Goal: Task Accomplishment & Management: Use online tool/utility

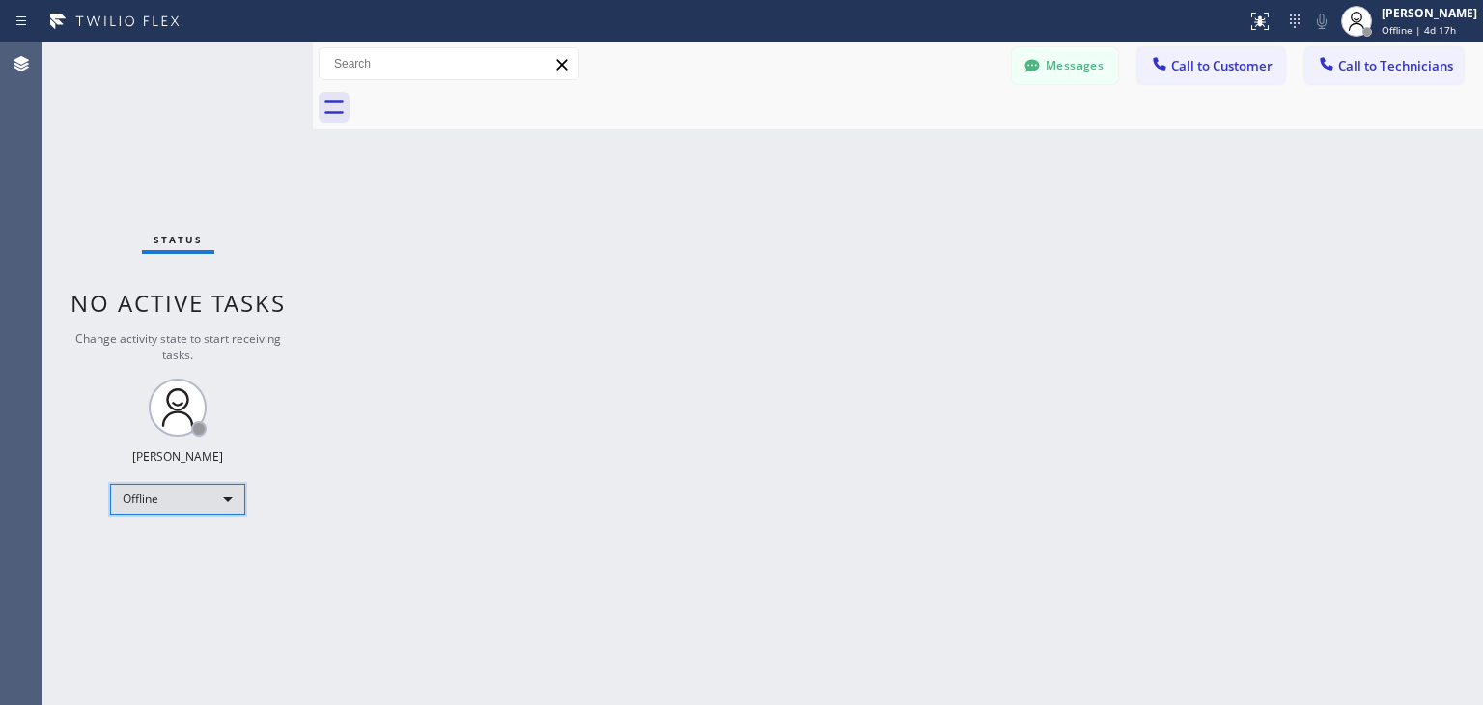
click at [233, 497] on div "Offline" at bounding box center [177, 499] width 135 height 31
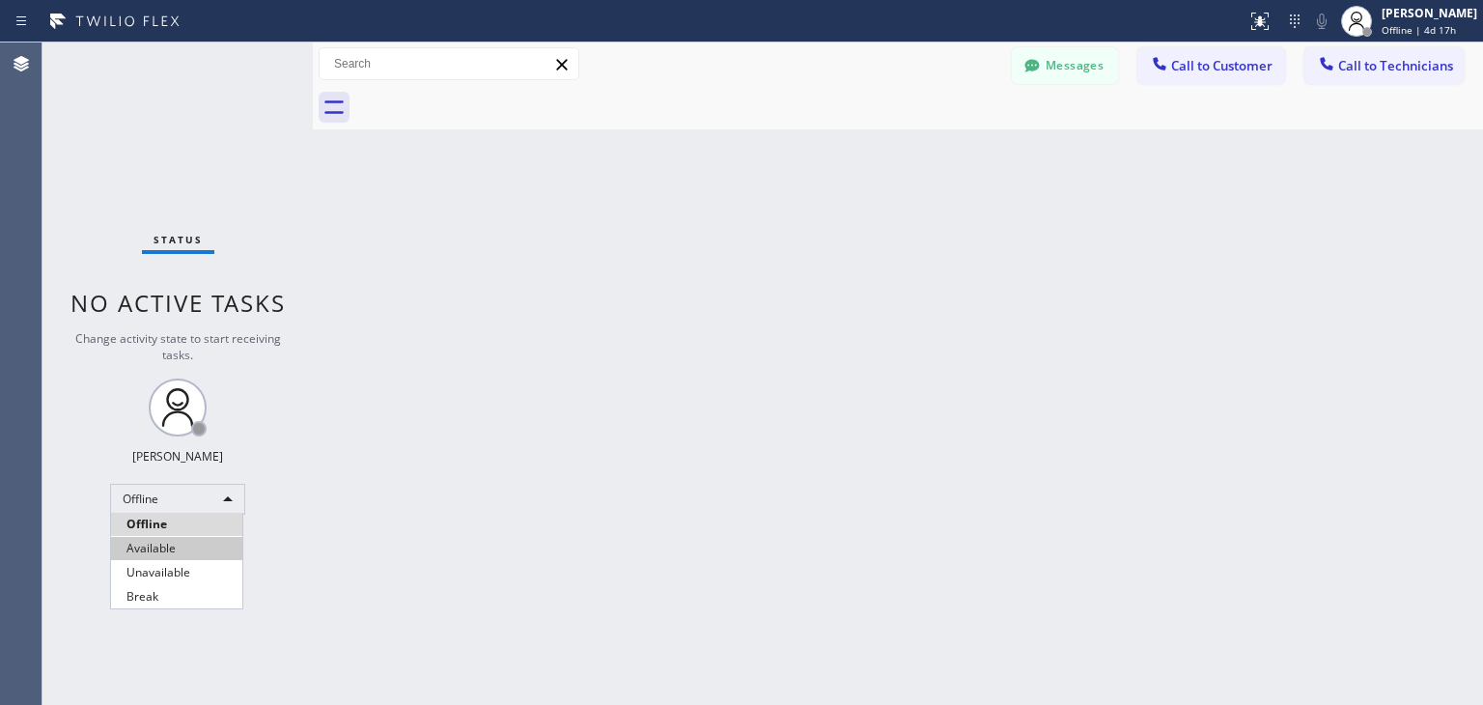
click at [210, 538] on li "Available" at bounding box center [176, 548] width 131 height 23
click at [579, 511] on div "Back to Dashboard Change Sender ID Customers Technicians WE Wendy Ewan 06/27 12…" at bounding box center [898, 373] width 1170 height 662
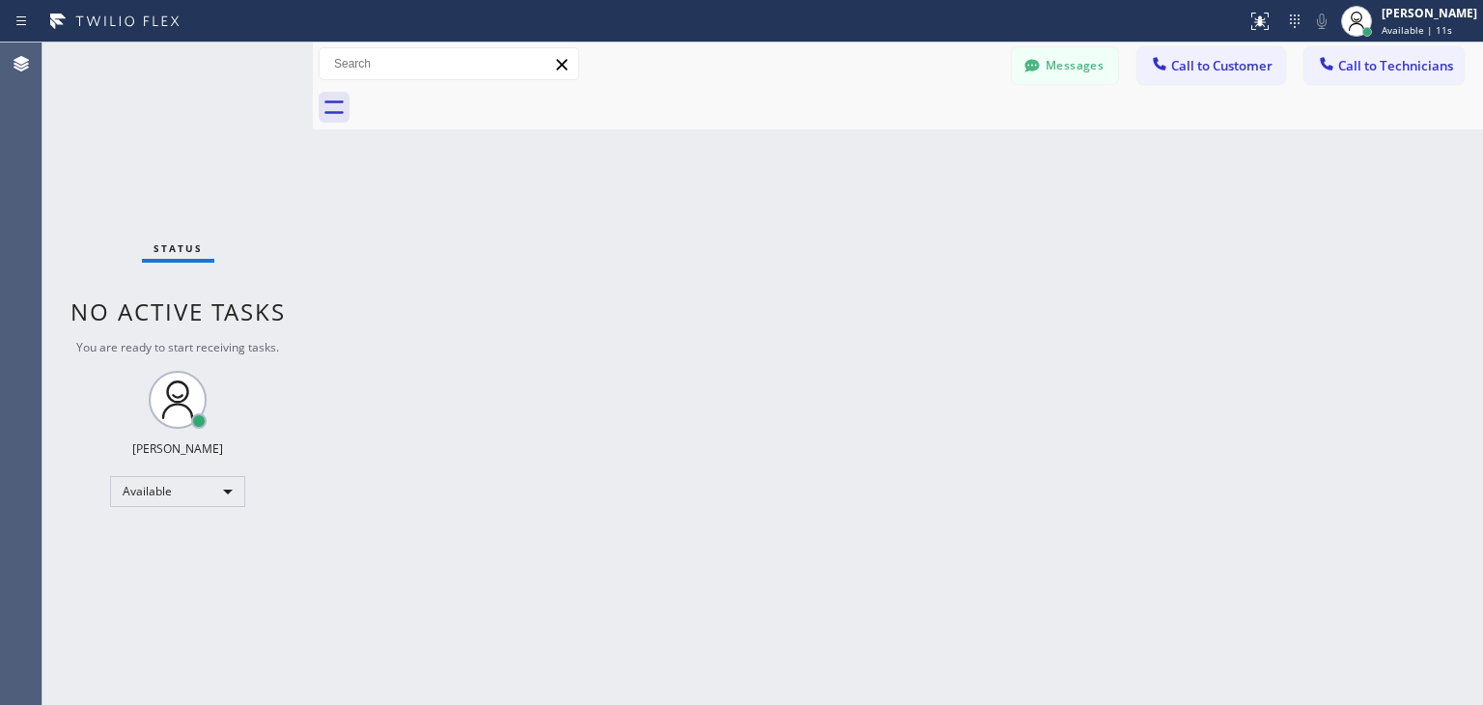
click at [1225, 55] on button "Call to Customer" at bounding box center [1211, 65] width 148 height 37
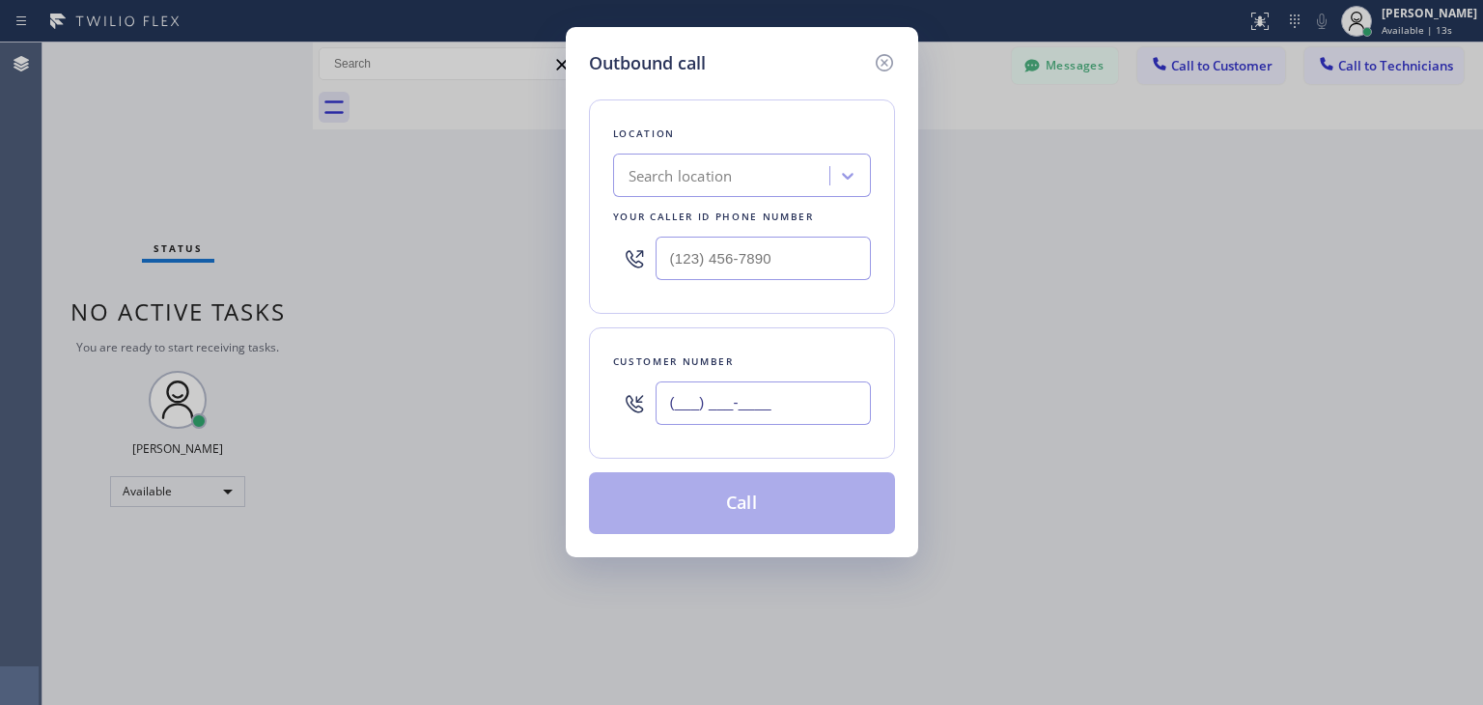
click at [676, 406] on input "(___) ___-____" at bounding box center [763, 402] width 215 height 43
paste input "312) 608-4951"
type input "(312) 608-4951"
click at [701, 179] on div "Search location" at bounding box center [681, 176] width 104 height 22
type input "Р"
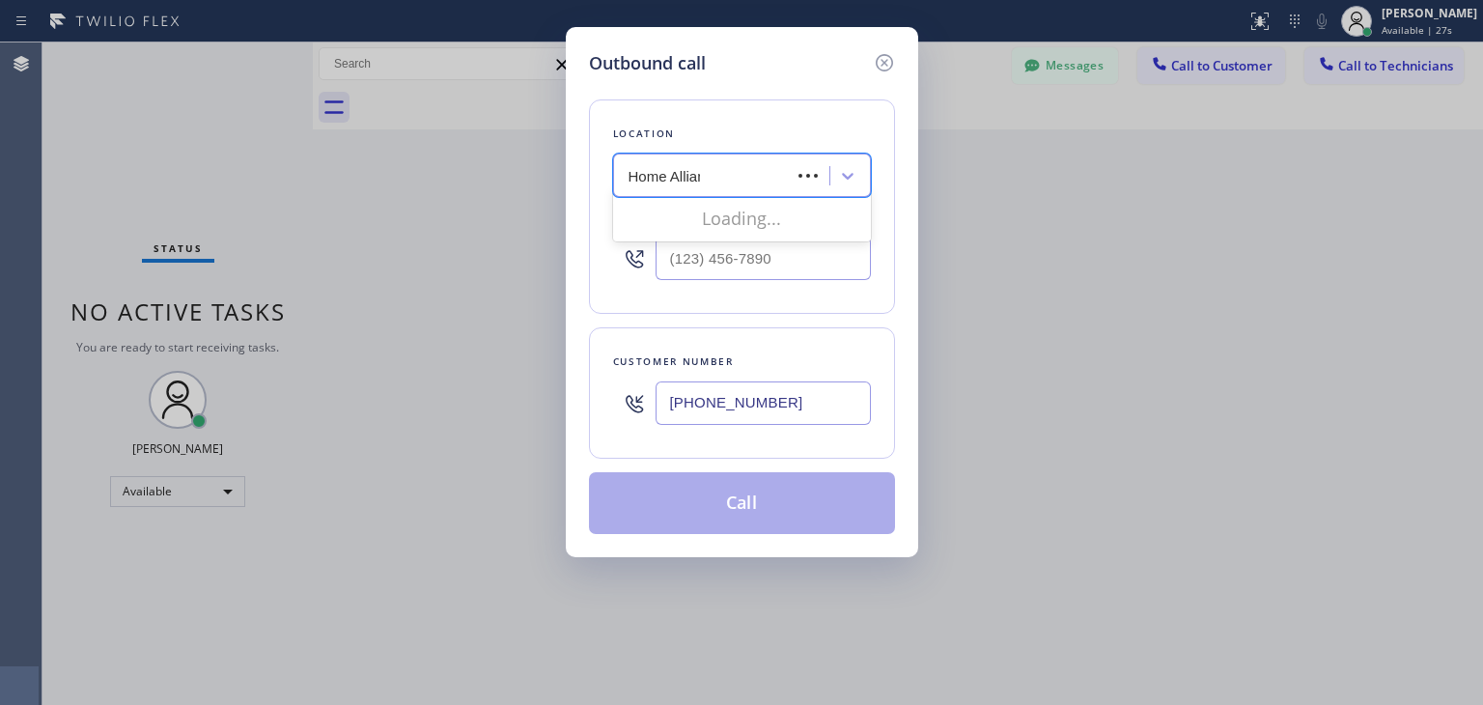
type input "Home Alliance"
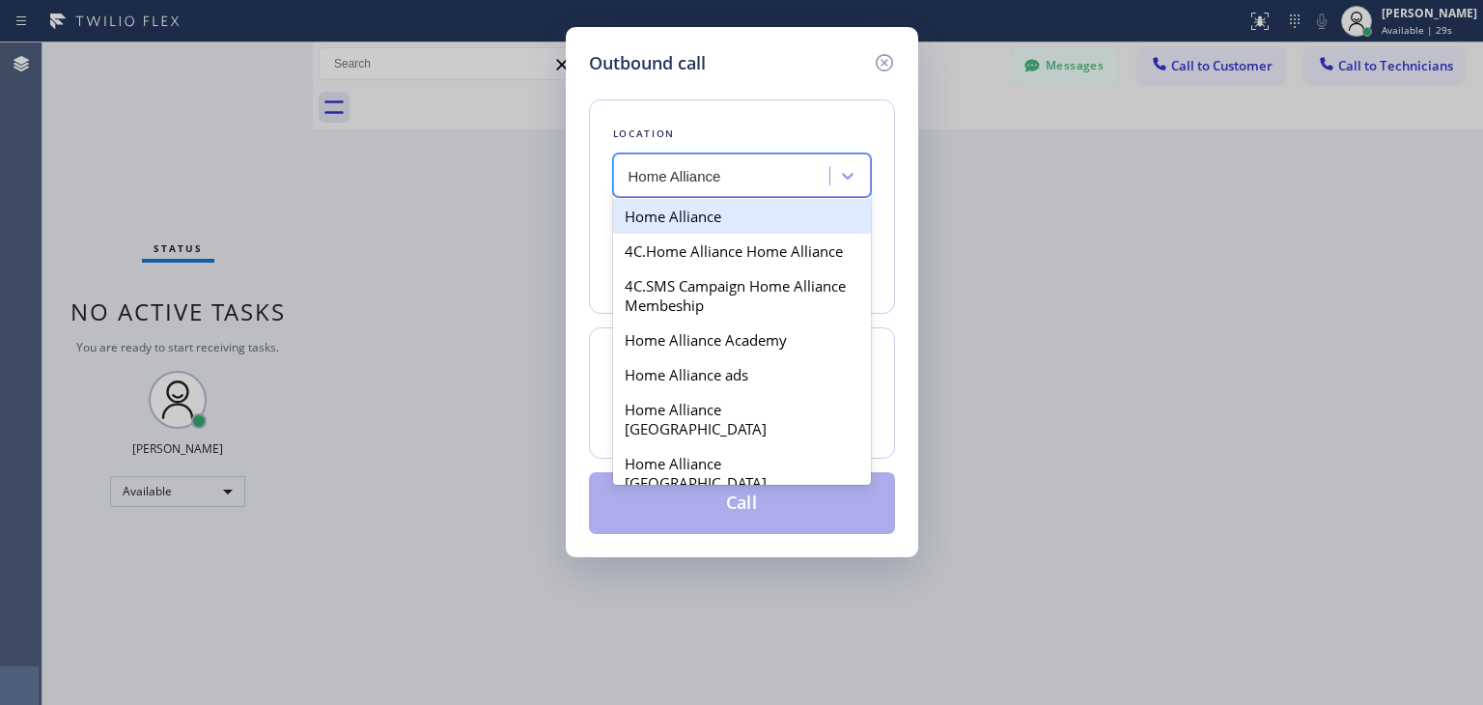
click at [698, 215] on div "Home Alliance" at bounding box center [742, 216] width 258 height 35
type input "(877) 777-0796"
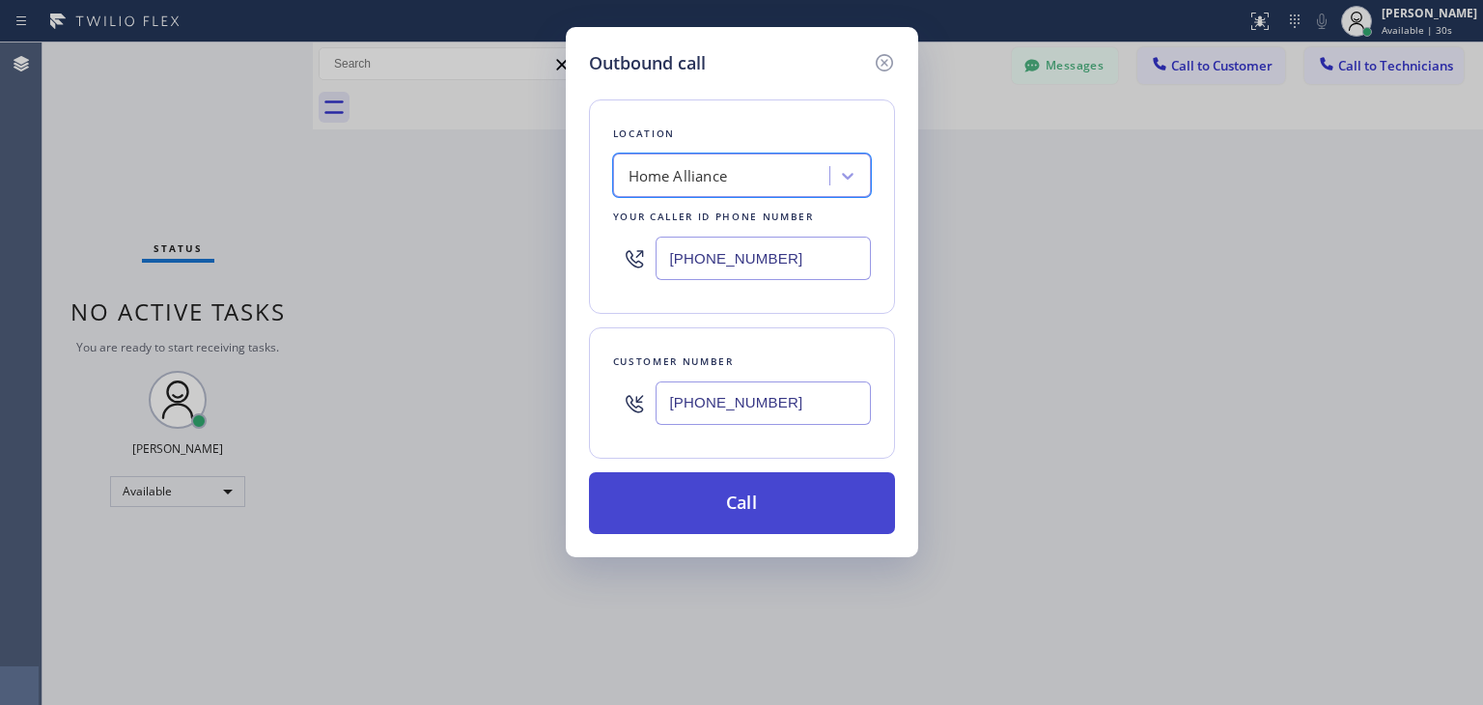
click at [740, 502] on button "Call" at bounding box center [742, 503] width 306 height 62
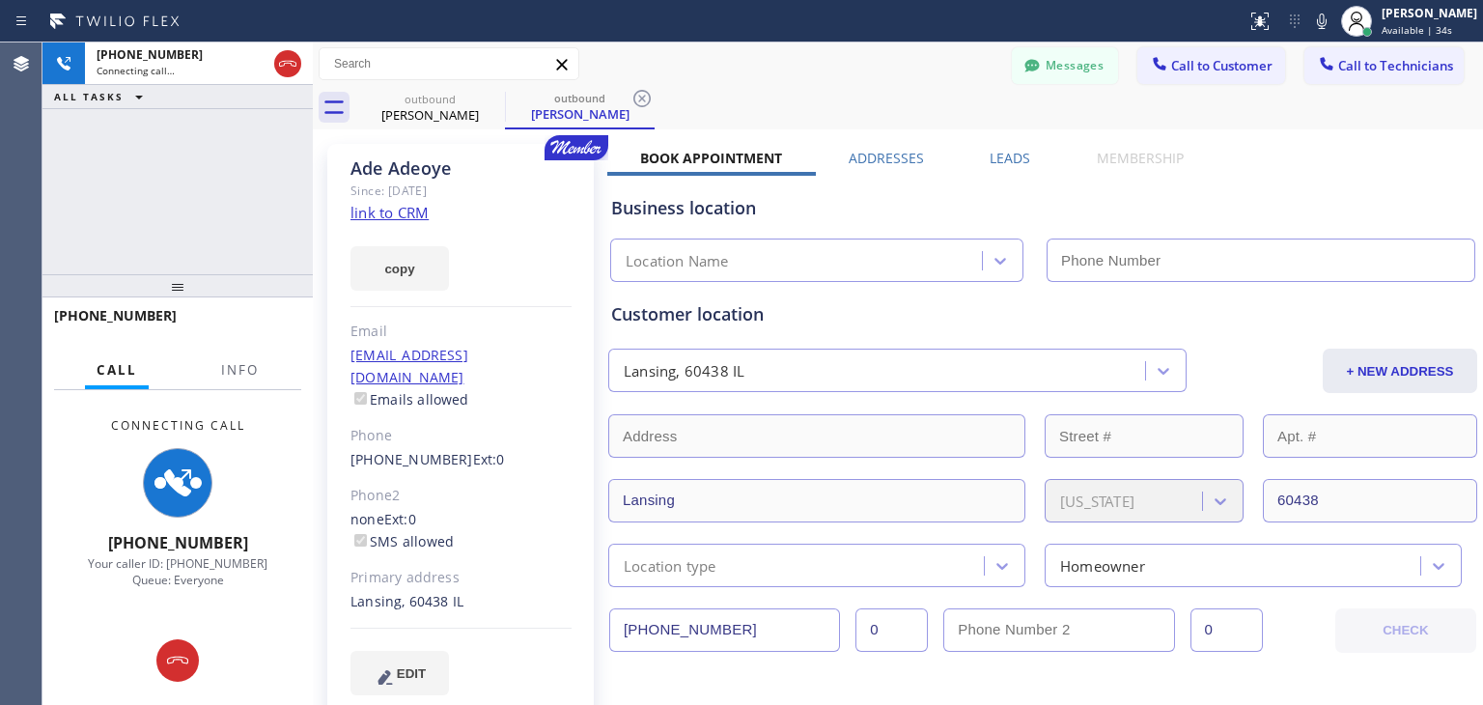
type input "(877) 777-0796"
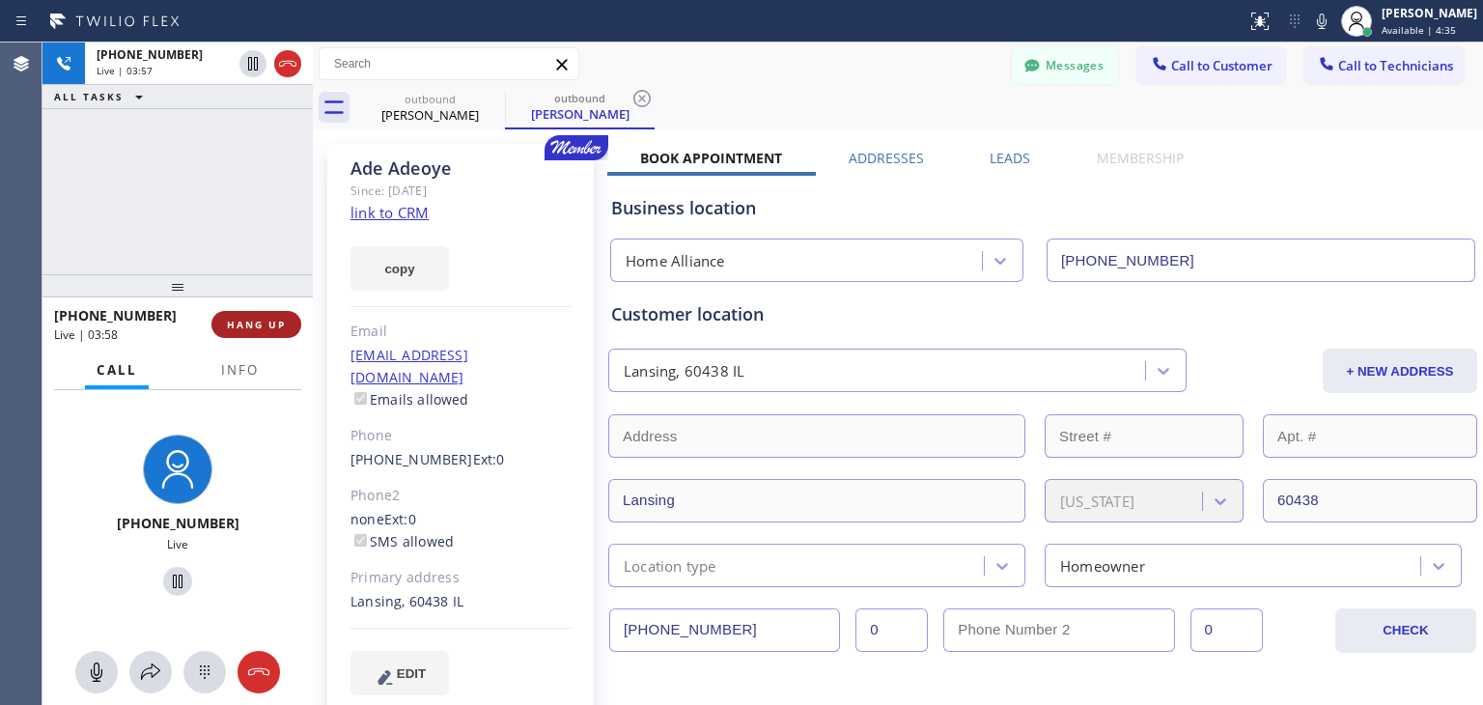
click at [272, 325] on span "HANG UP" at bounding box center [256, 325] width 59 height 14
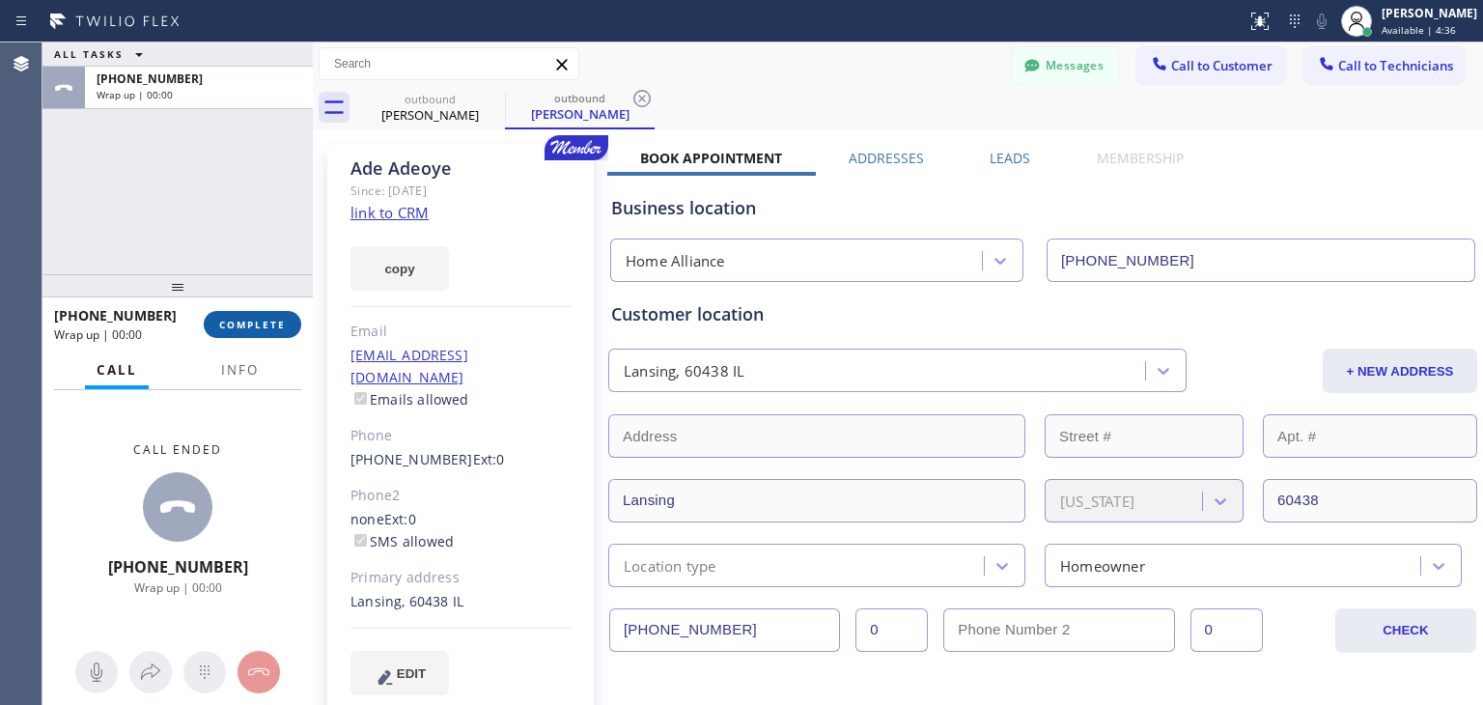
click at [267, 322] on span "COMPLETE" at bounding box center [252, 325] width 67 height 14
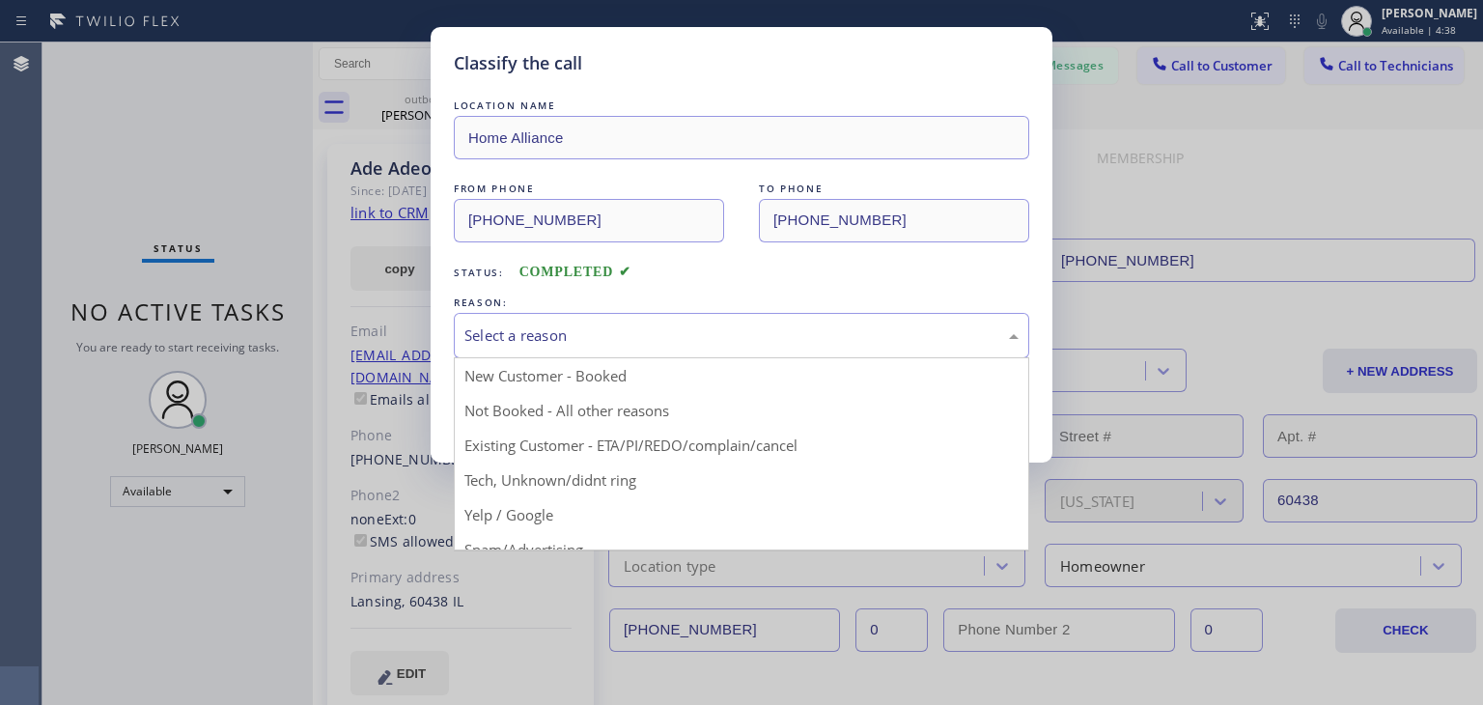
click at [583, 322] on div "Select a reason" at bounding box center [741, 335] width 575 height 45
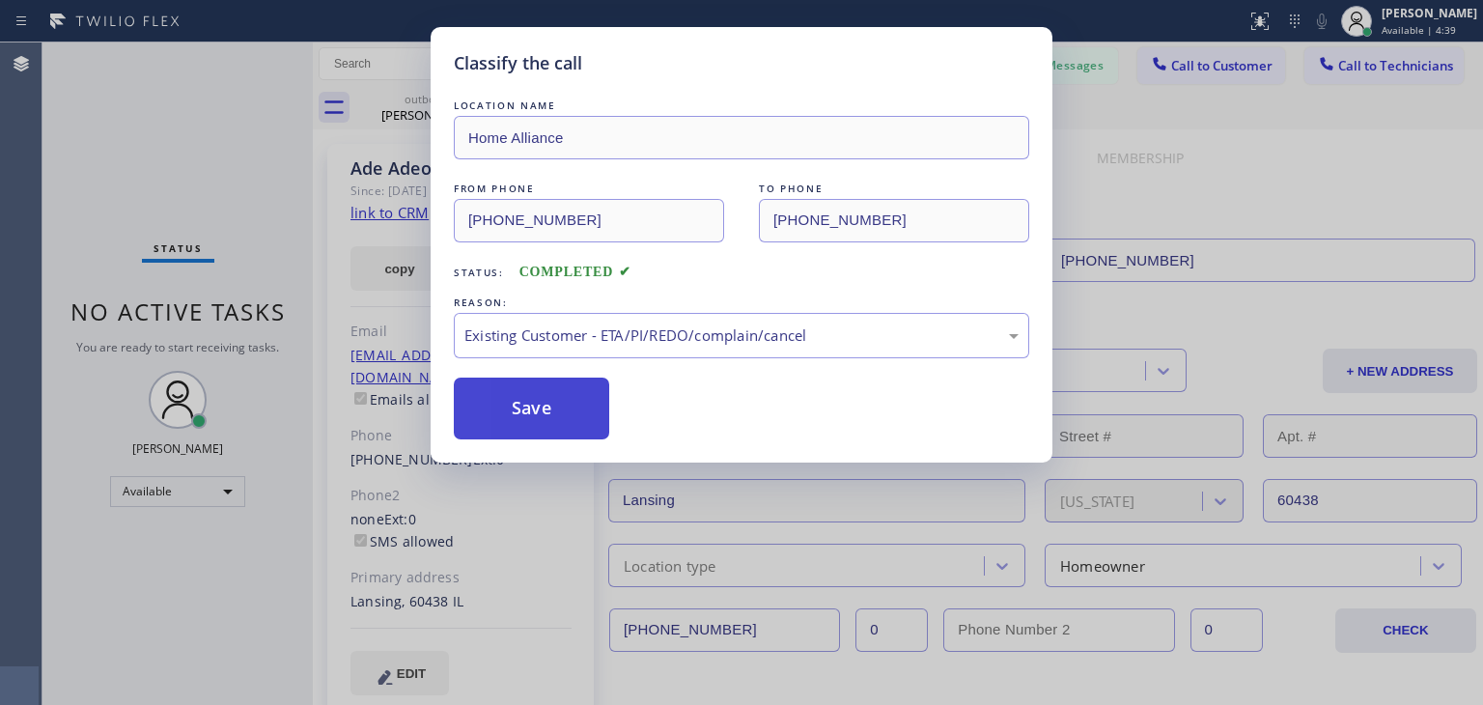
click at [518, 418] on button "Save" at bounding box center [531, 409] width 155 height 62
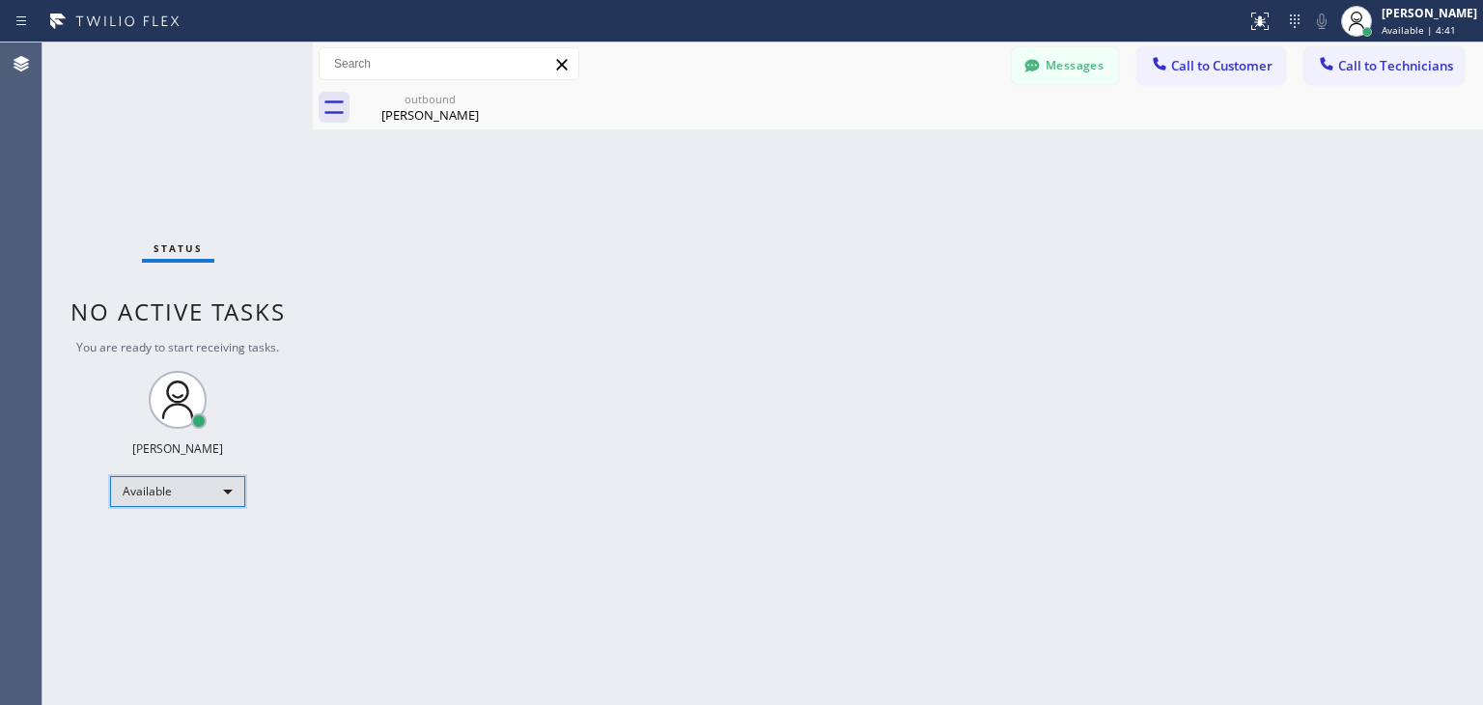
click at [225, 489] on div "Available" at bounding box center [177, 491] width 135 height 31
click at [197, 508] on li "Offline" at bounding box center [176, 516] width 131 height 23
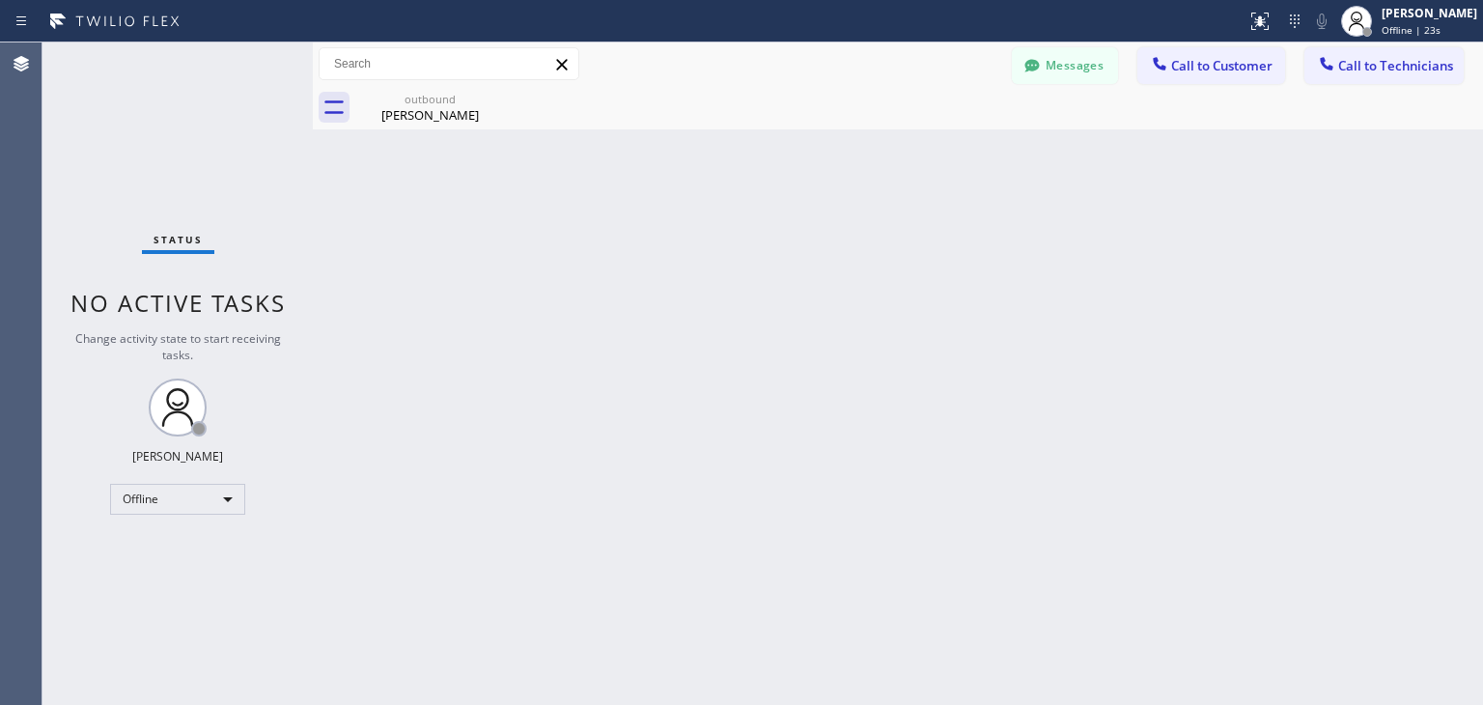
click at [1194, 181] on div "Back to Dashboard Change Sender ID Customers Technicians WE Wendy Ewan 06/27 12…" at bounding box center [898, 373] width 1170 height 662
